Goal: Task Accomplishment & Management: Complete application form

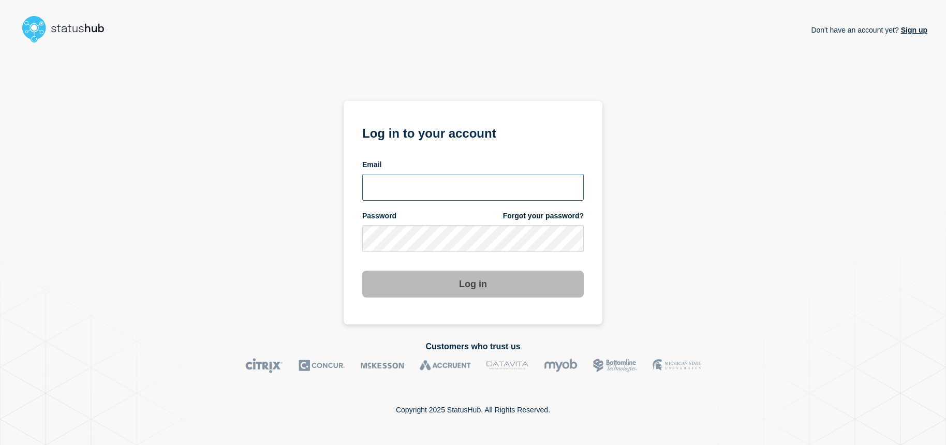
type input "[EMAIL_ADDRESS][DOMAIN_NAME]"
click at [483, 286] on button "Log in" at bounding box center [473, 284] width 222 height 27
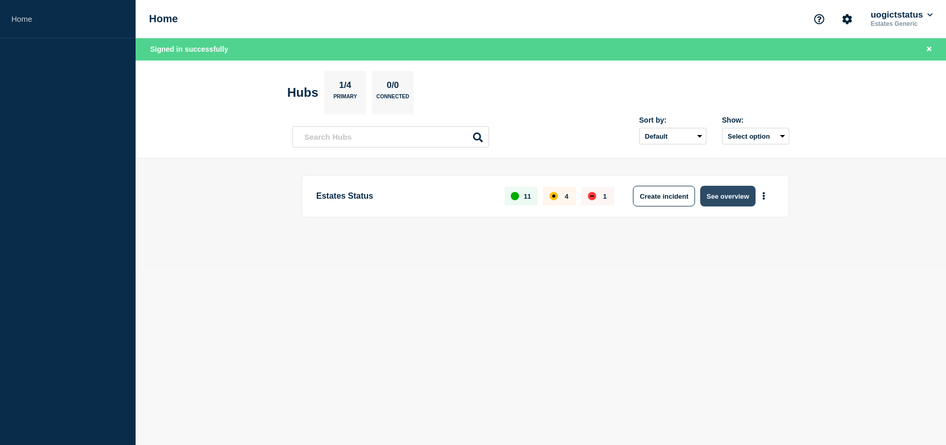
click at [717, 190] on button "See overview" at bounding box center [727, 196] width 55 height 21
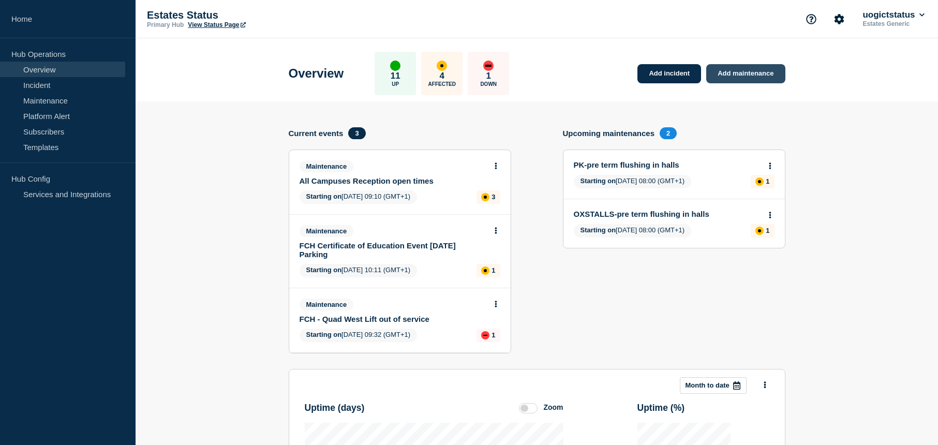
click at [736, 74] on link "Add maintenance" at bounding box center [745, 73] width 79 height 19
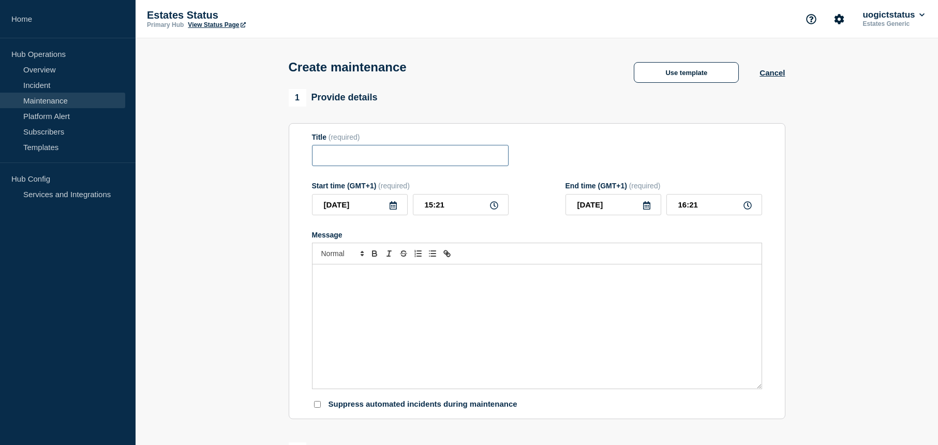
click at [352, 158] on input "Title" at bounding box center [410, 155] width 197 height 21
click at [371, 158] on input "PK" at bounding box center [410, 155] width 197 height 21
click at [465, 164] on input "PK - [GEOGRAPHIC_DATA]" at bounding box center [410, 155] width 197 height 21
paste input "Temporary Water Supply Interruption"
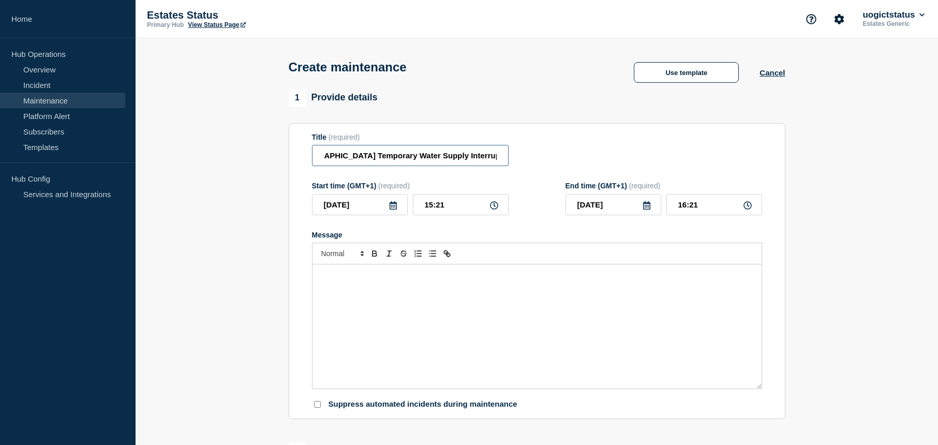
type input "PK - [GEOGRAPHIC_DATA] Temporary Water Supply Interruption"
click at [431, 283] on div "Message" at bounding box center [537, 326] width 449 height 124
click at [408, 307] on div "Message" at bounding box center [537, 326] width 449 height 124
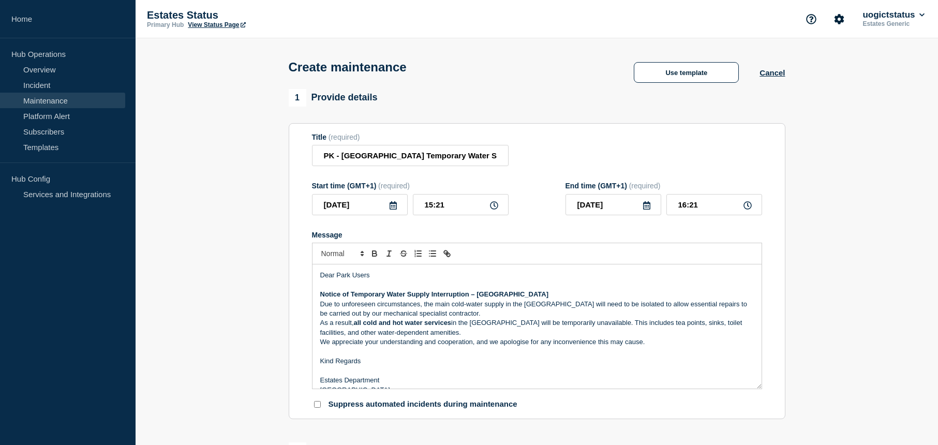
scroll to position [5, 0]
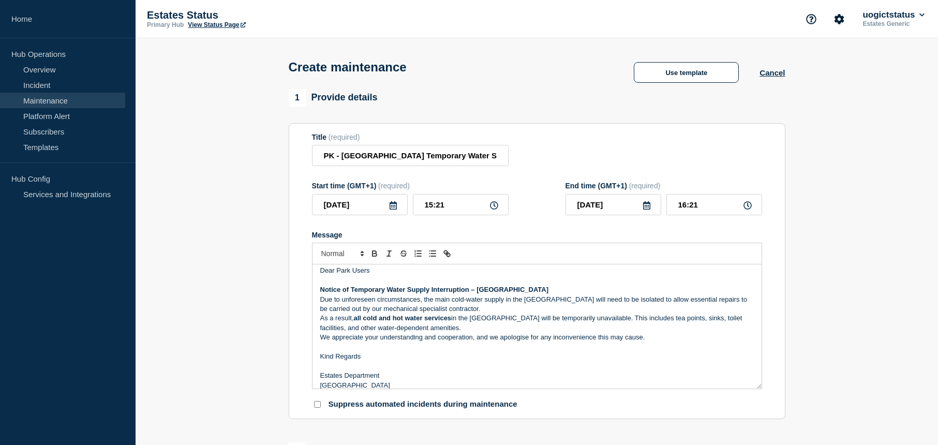
click at [649, 209] on icon at bounding box center [647, 205] width 8 height 8
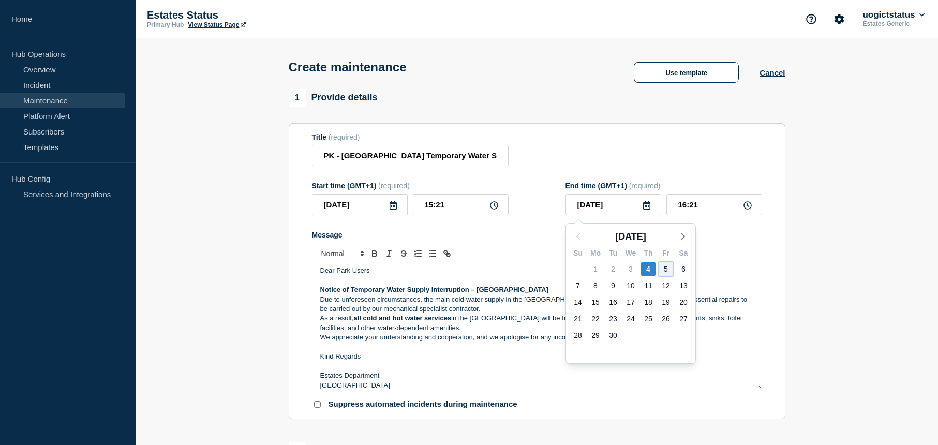
click at [667, 265] on div "5" at bounding box center [666, 269] width 14 height 14
type input "[DATE]"
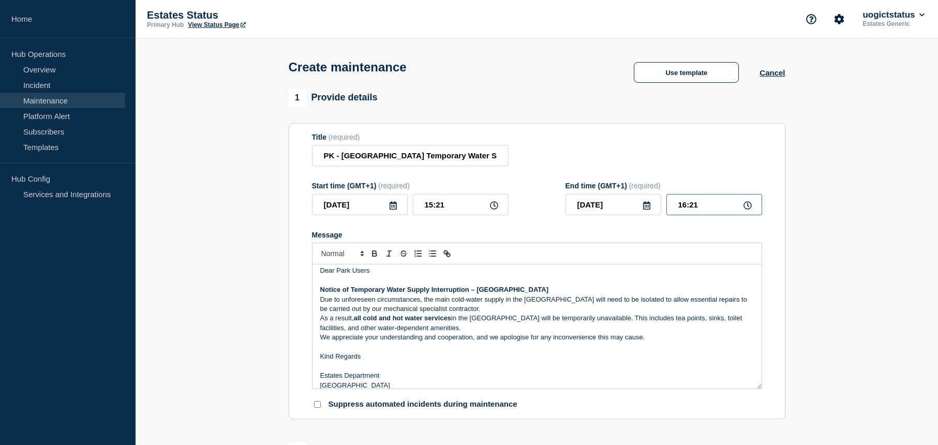
click at [700, 209] on input "16:21" at bounding box center [715, 204] width 96 height 21
drag, startPoint x: 704, startPoint y: 207, endPoint x: 669, endPoint y: 209, distance: 35.2
click at [669, 209] on input "16:21" at bounding box center [715, 204] width 96 height 21
type input "17:00"
click at [821, 268] on section "1 Provide details Title (required) PK - Bedford Building Temporary Water Supply…" at bounding box center [537, 448] width 803 height 718
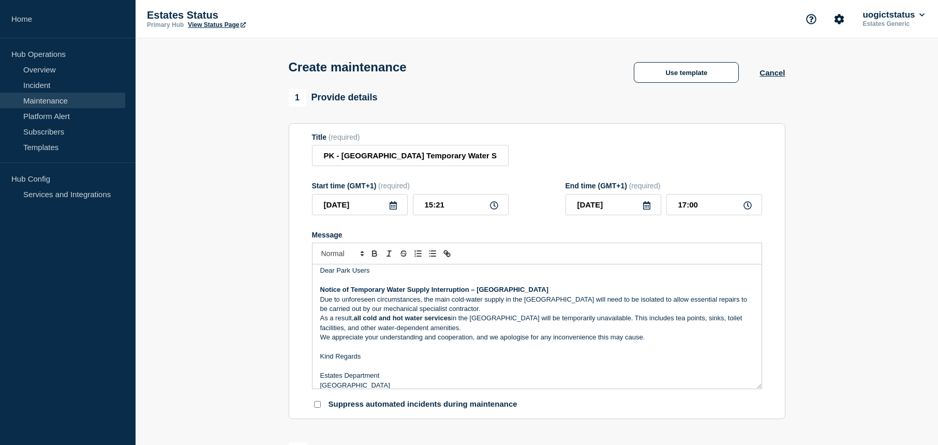
click at [561, 349] on p "Message" at bounding box center [537, 347] width 434 height 9
click at [547, 293] on p "Notice of Temporary Water Supply Interruption – [GEOGRAPHIC_DATA]" at bounding box center [537, 289] width 434 height 9
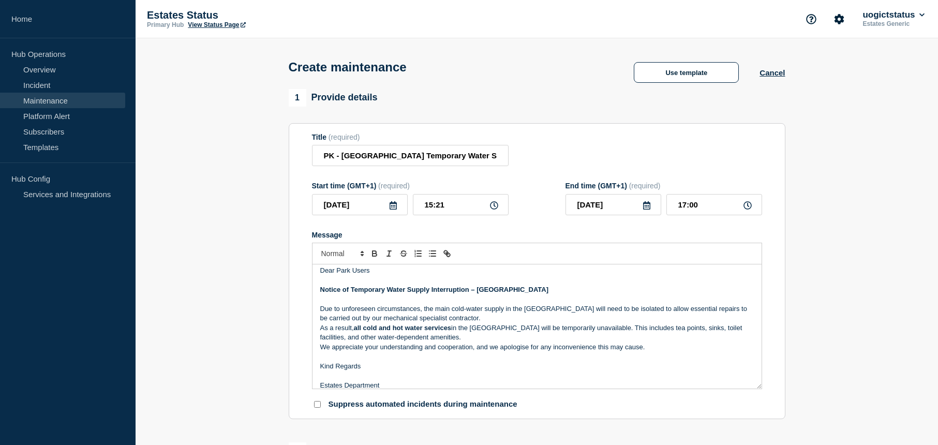
click at [486, 322] on p "Due to unforeseen circumstances, the main cold-water supply in the [GEOGRAPHIC_…" at bounding box center [537, 313] width 434 height 19
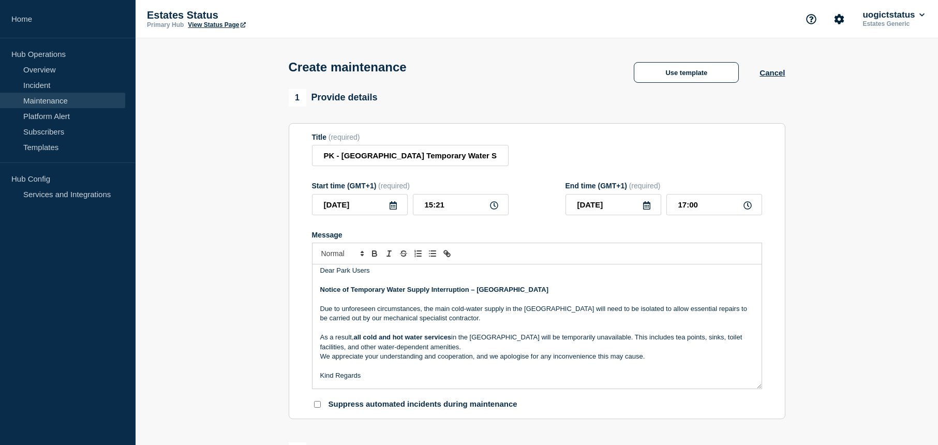
click at [477, 350] on p "As a result, all cold and hot water services in the [GEOGRAPHIC_DATA] will be t…" at bounding box center [537, 342] width 434 height 19
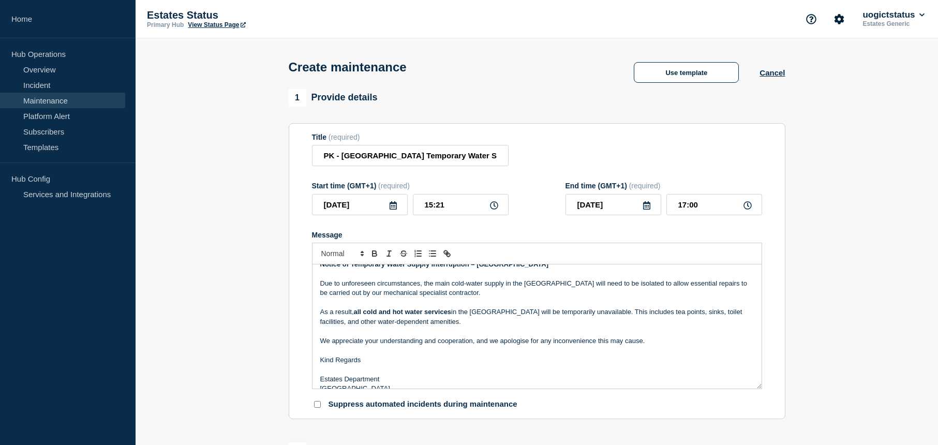
scroll to position [41, 0]
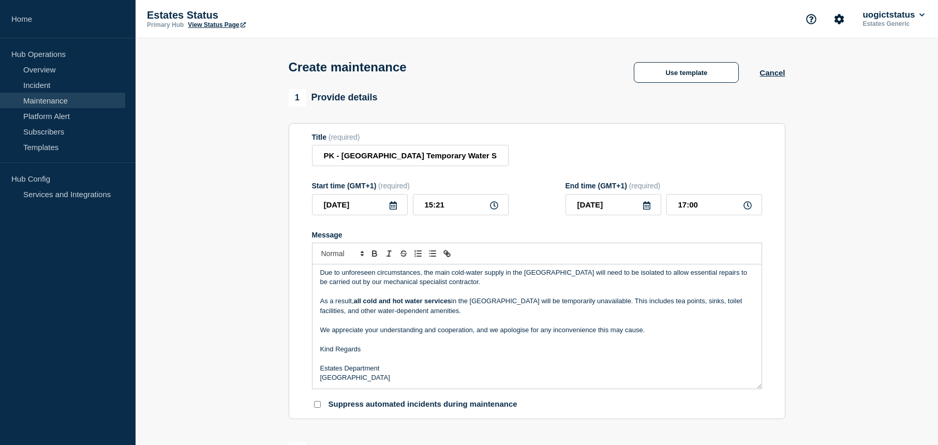
click at [343, 313] on p "As a result, all cold and hot water services in the [GEOGRAPHIC_DATA] will be t…" at bounding box center [537, 306] width 434 height 19
click at [489, 358] on p "Message" at bounding box center [537, 358] width 434 height 9
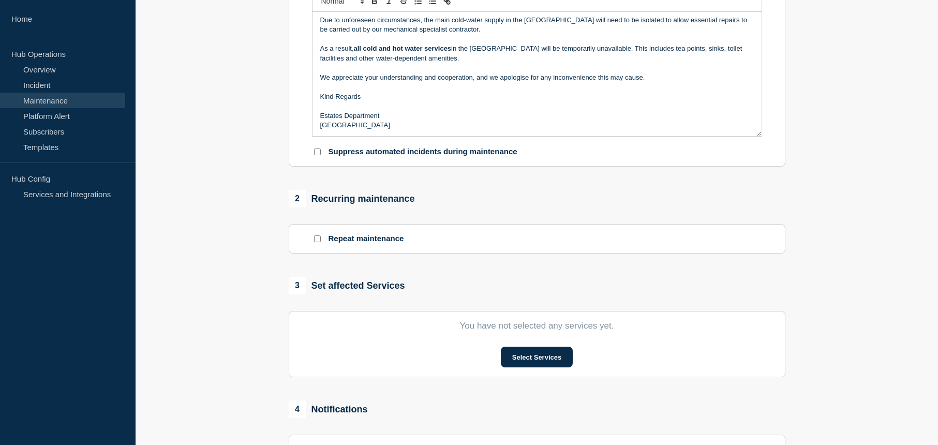
scroll to position [259, 0]
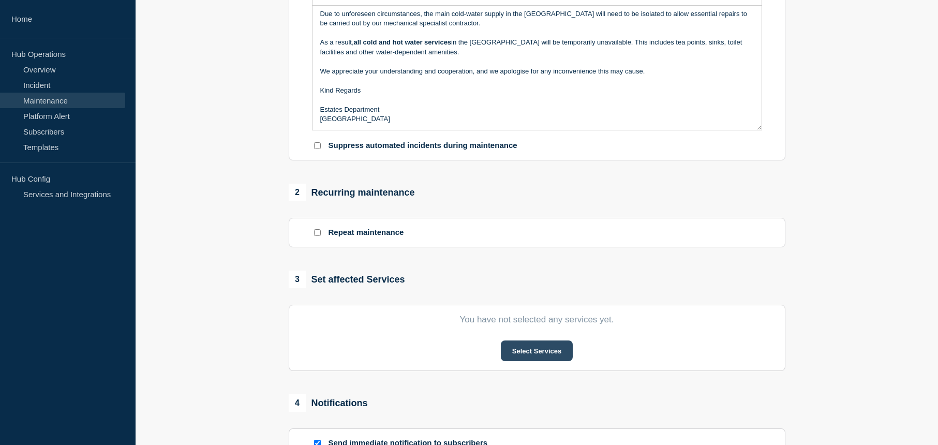
click at [547, 351] on button "Select Services" at bounding box center [537, 351] width 72 height 21
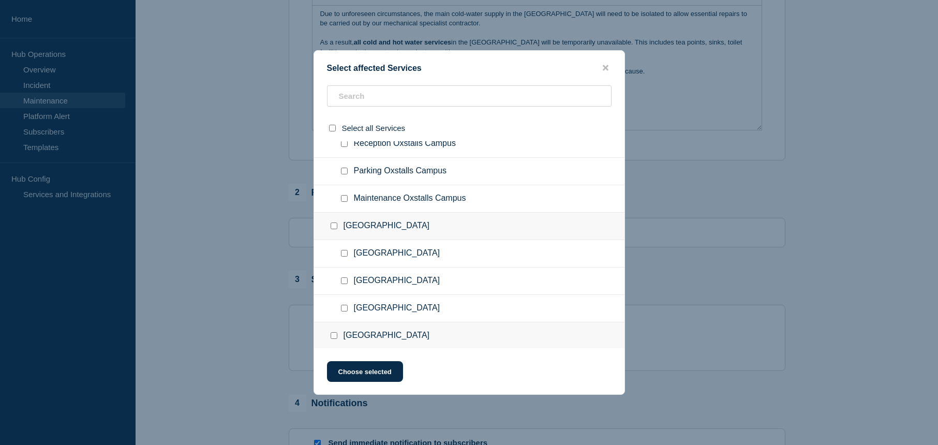
scroll to position [104, 0]
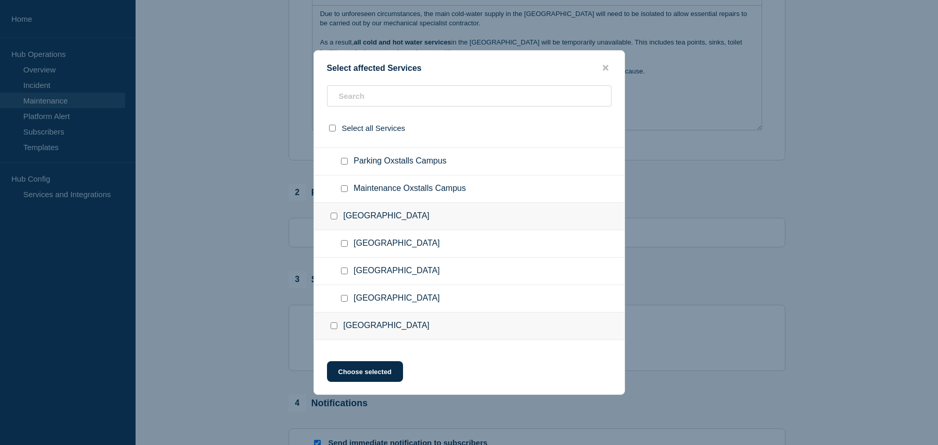
click at [346, 297] on input "Maintenance Park Campus checkbox" at bounding box center [344, 298] width 7 height 7
checkbox input "true"
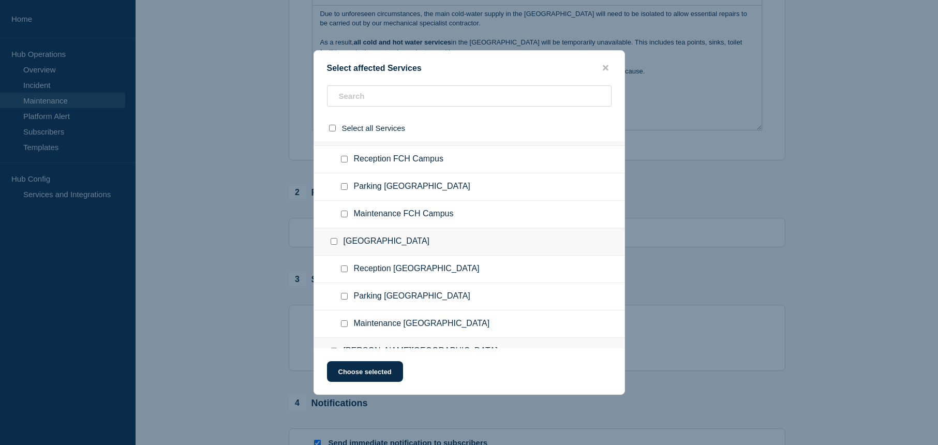
scroll to position [311, 0]
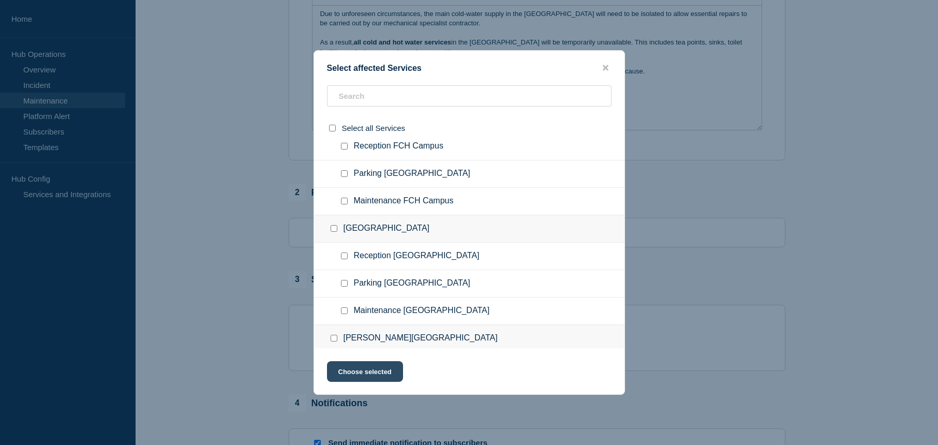
click at [357, 369] on button "Choose selected" at bounding box center [365, 371] width 76 height 21
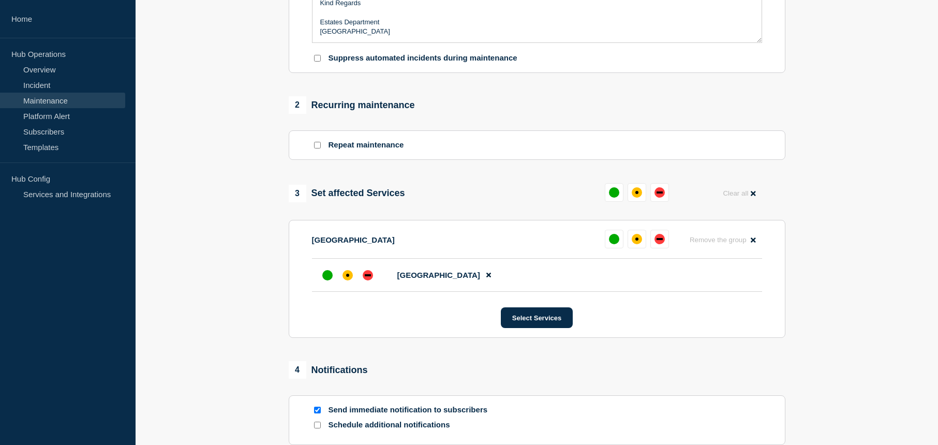
scroll to position [362, 0]
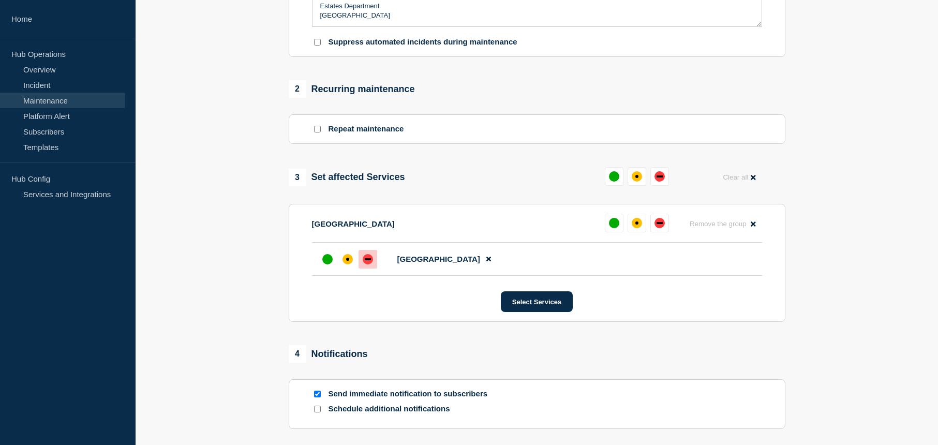
click at [364, 264] on div "down" at bounding box center [368, 259] width 10 height 10
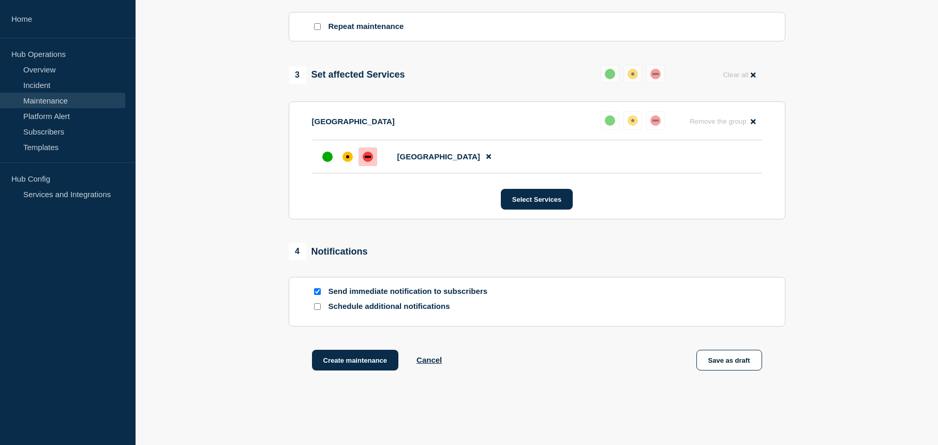
scroll to position [512, 0]
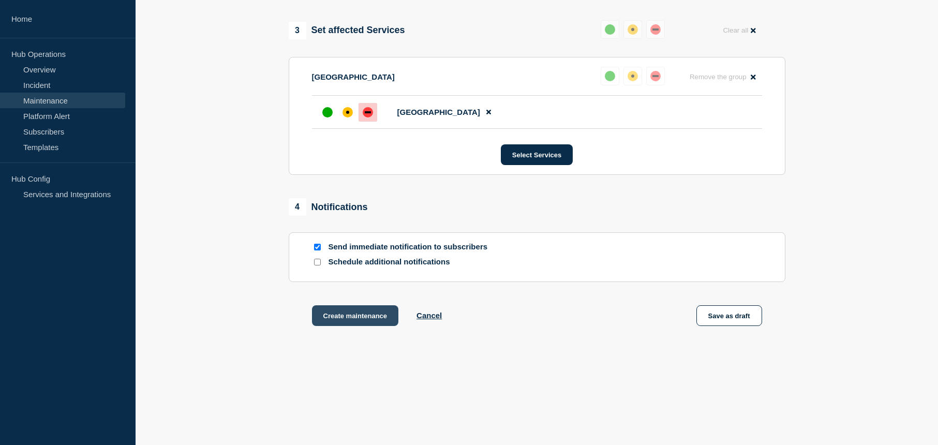
click at [370, 318] on button "Create maintenance" at bounding box center [355, 315] width 87 height 21
